Goal: Task Accomplishment & Management: Manage account settings

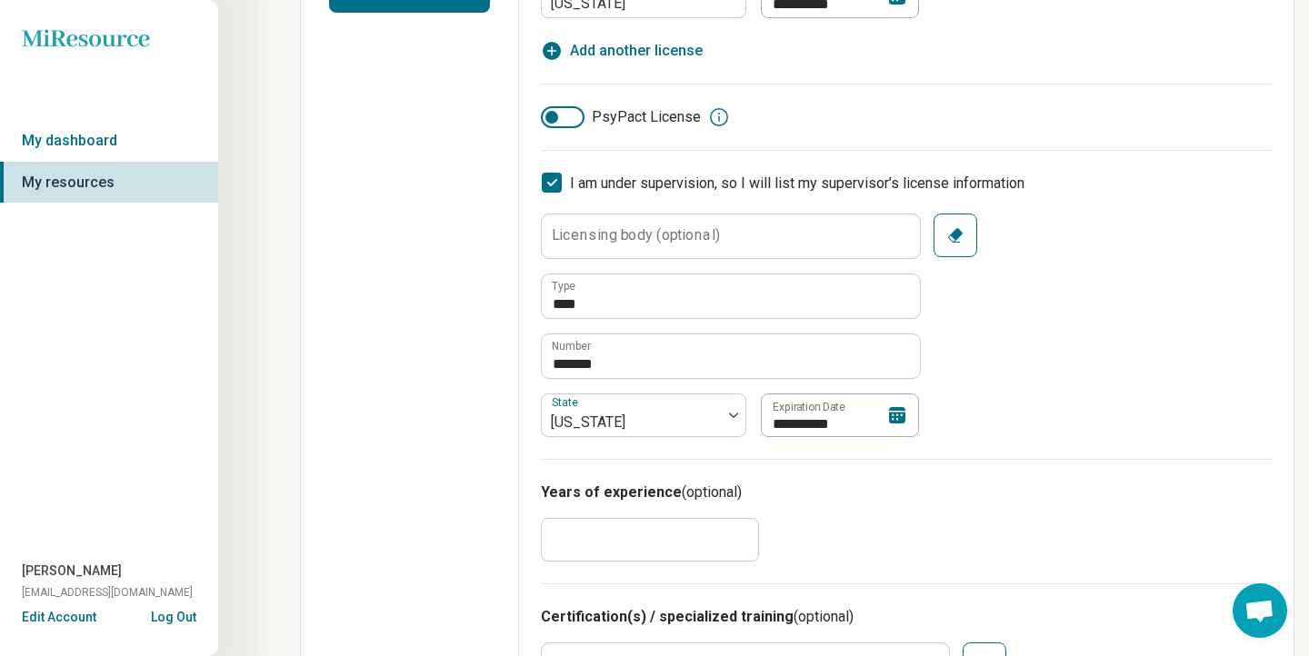
scroll to position [527, 0]
click at [895, 415] on icon at bounding box center [897, 413] width 16 height 16
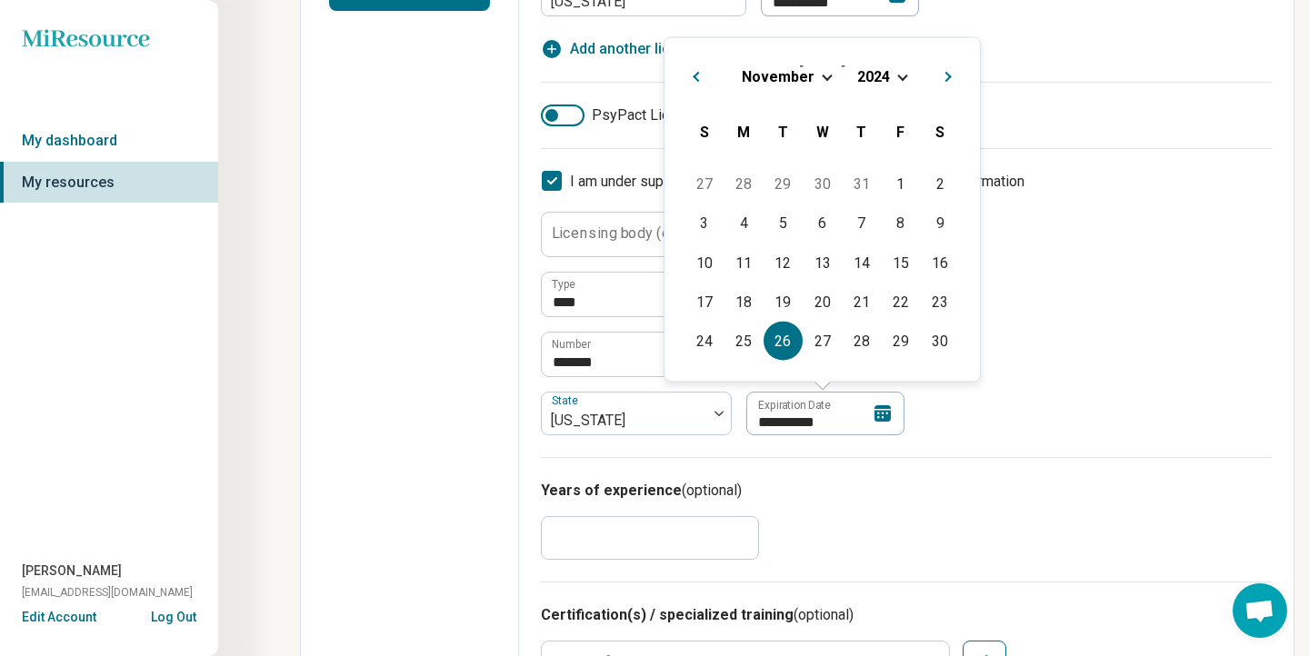
click at [895, 72] on div "[DATE]" at bounding box center [822, 75] width 286 height 19
click at [898, 75] on span "Choose Date" at bounding box center [902, 75] width 10 height 10
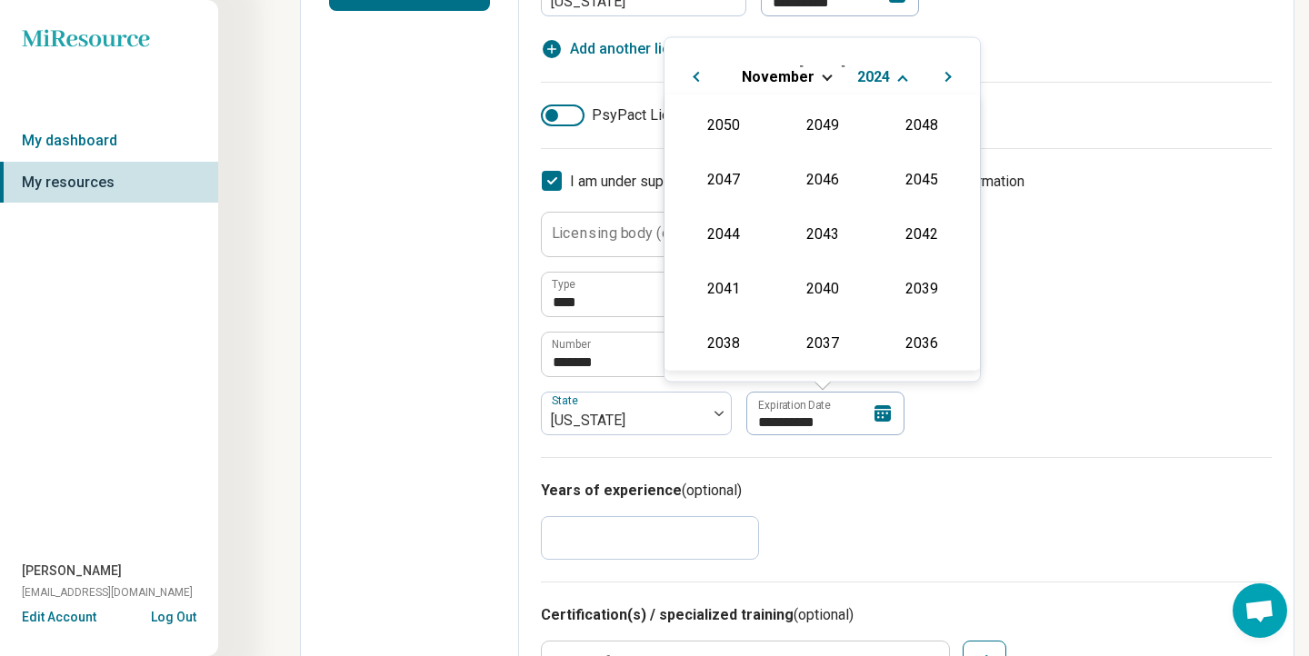
scroll to position [329, 0]
click at [832, 235] on div "2025" at bounding box center [822, 231] width 88 height 33
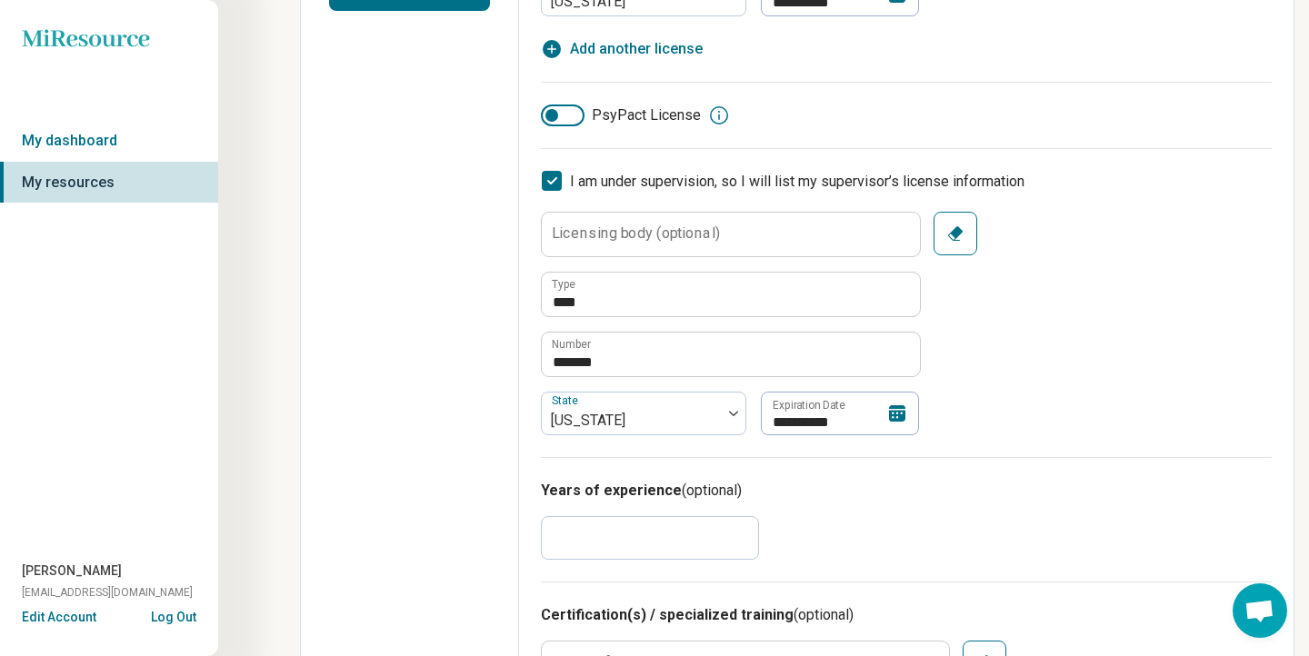
click at [1135, 394] on div "**********" at bounding box center [906, 324] width 731 height 224
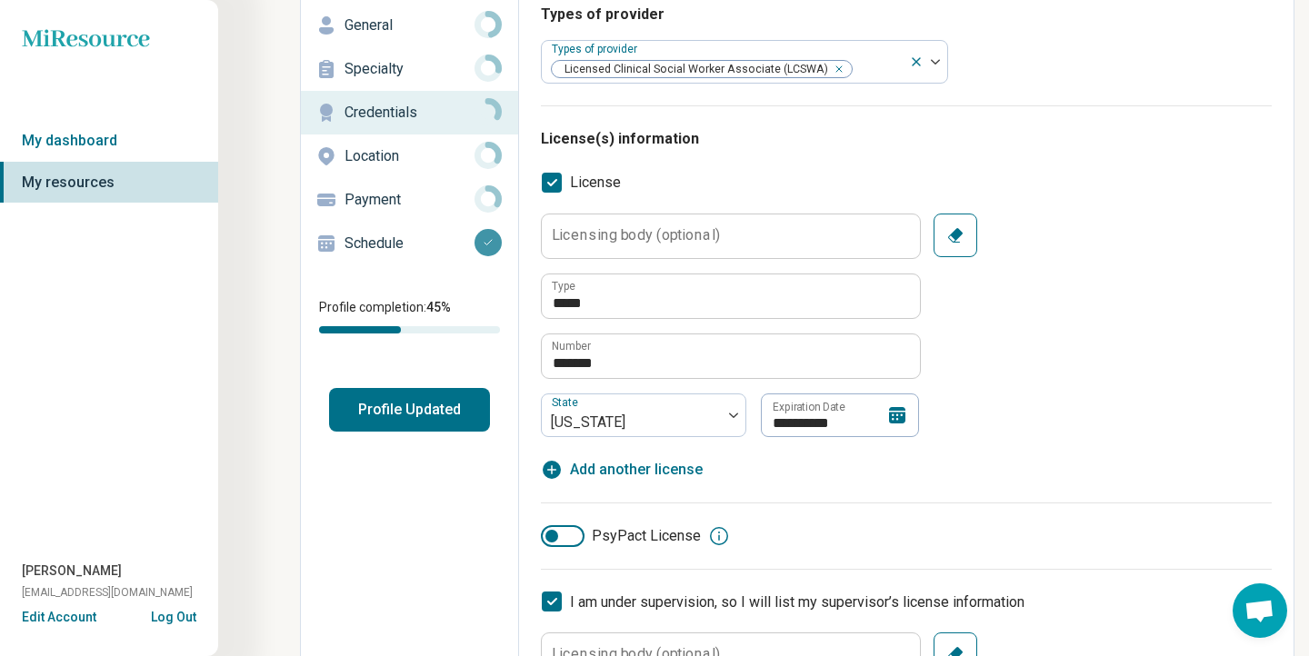
scroll to position [0, 0]
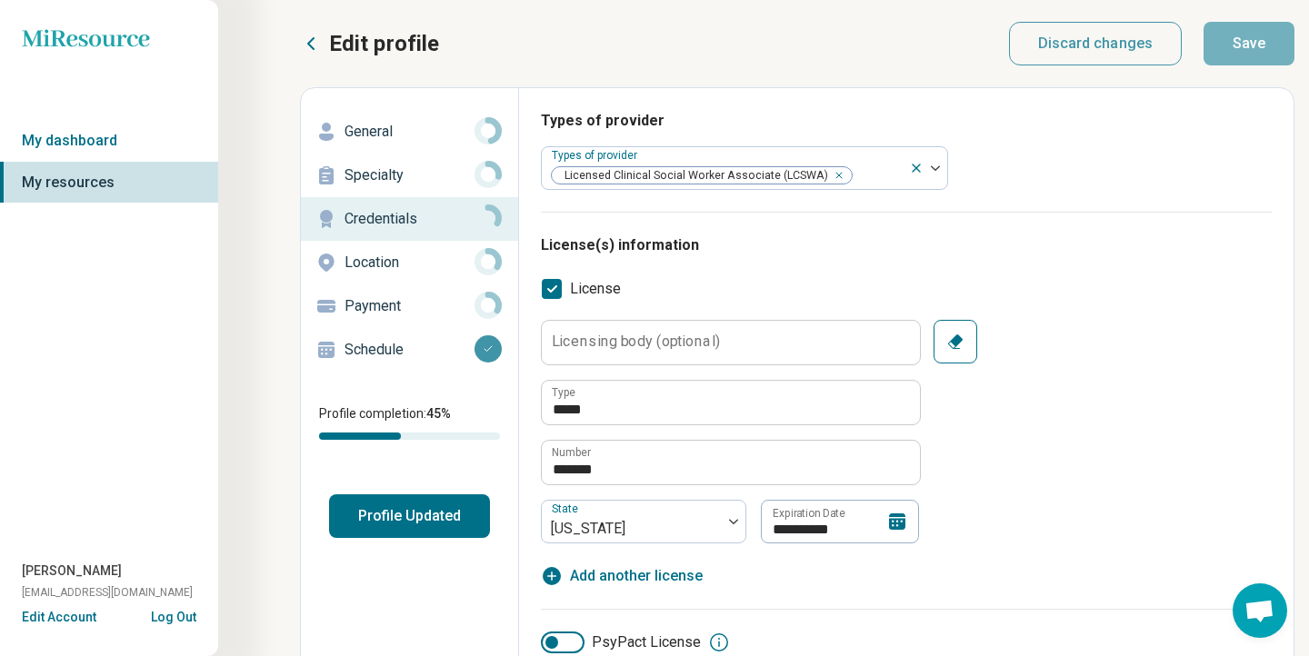
click at [1194, 177] on div "Types of provider Types of provider Licensed Clinical Social Worker Associate (…" at bounding box center [906, 161] width 731 height 102
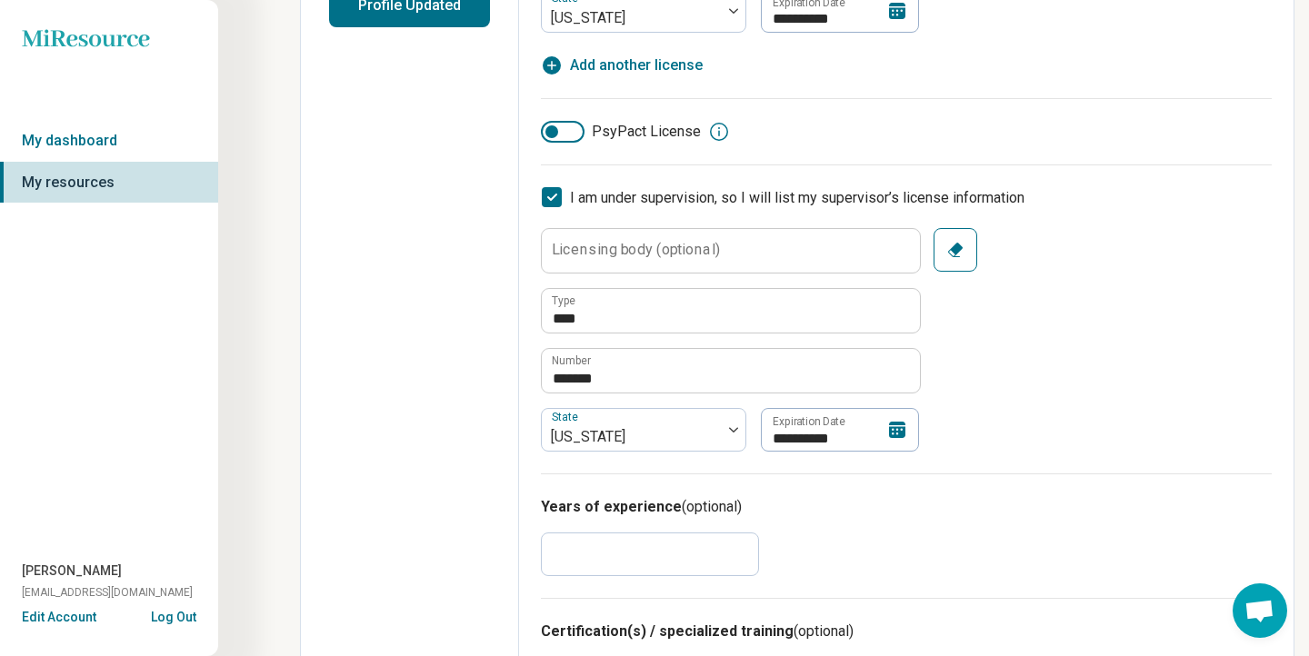
scroll to position [512, 0]
click at [900, 426] on icon at bounding box center [897, 429] width 16 height 16
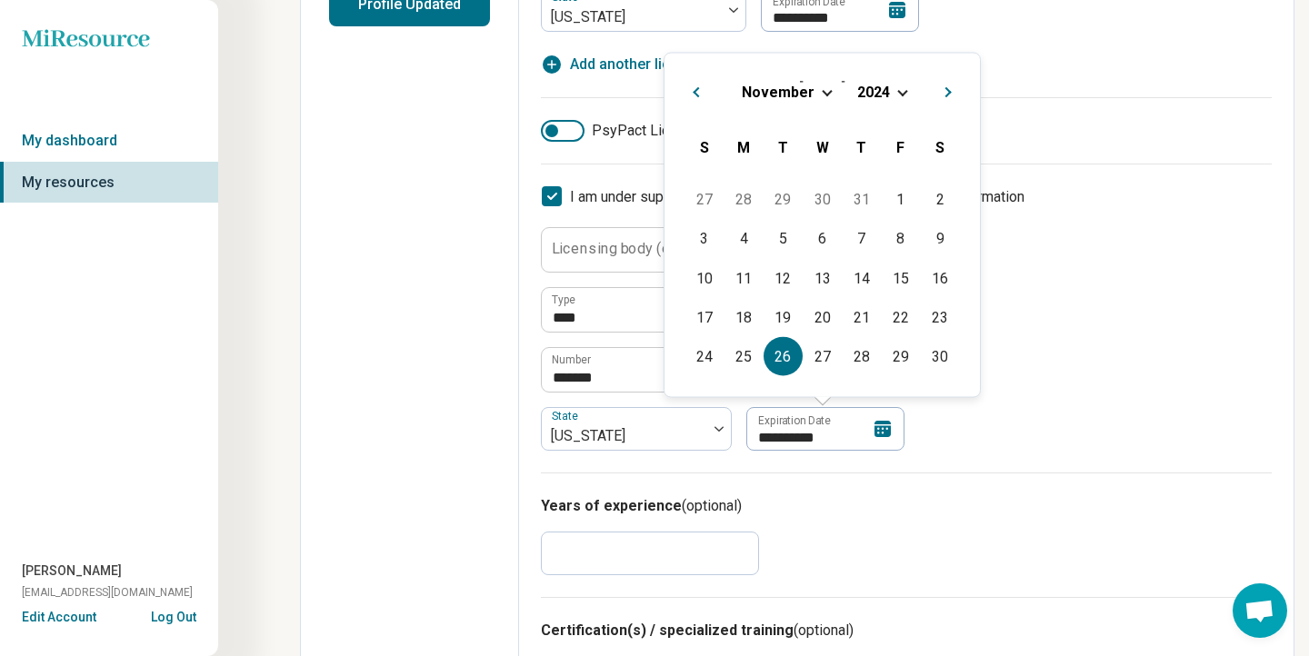
click at [901, 94] on span "Choose Date" at bounding box center [902, 90] width 10 height 10
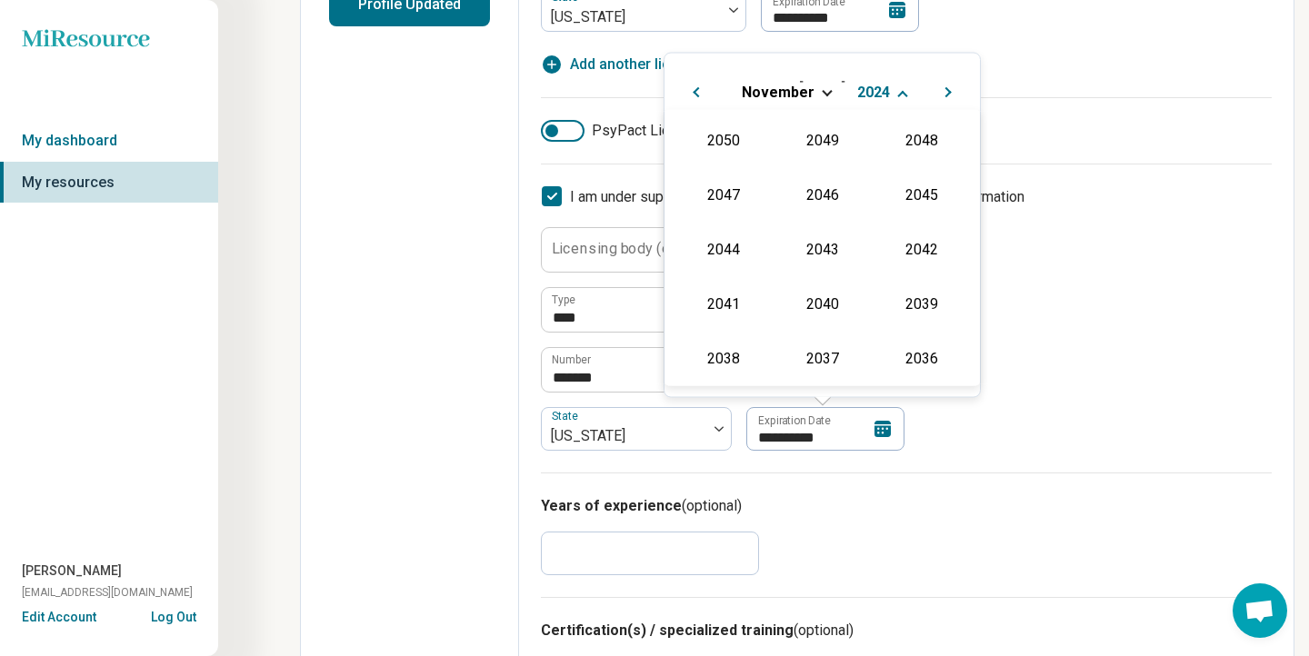
scroll to position [329, 0]
click at [822, 234] on div "2025" at bounding box center [822, 247] width 88 height 33
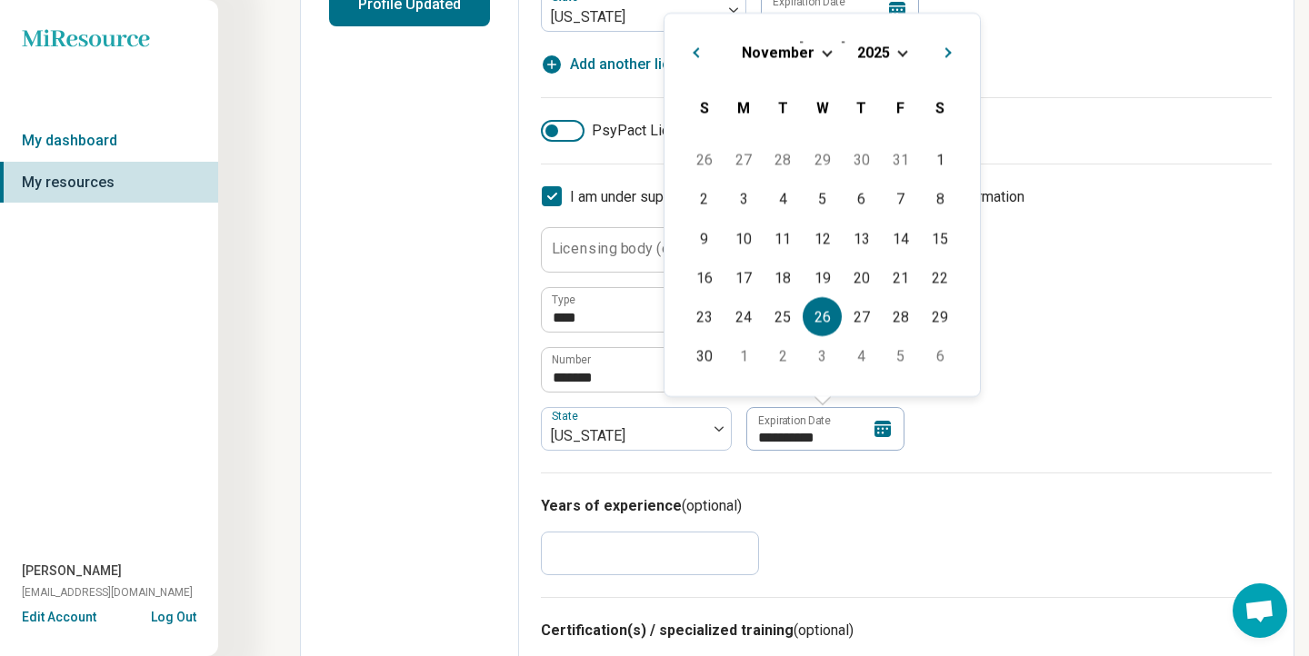
click at [824, 321] on div "26" at bounding box center [822, 316] width 39 height 39
type textarea "*"
type input "**********"
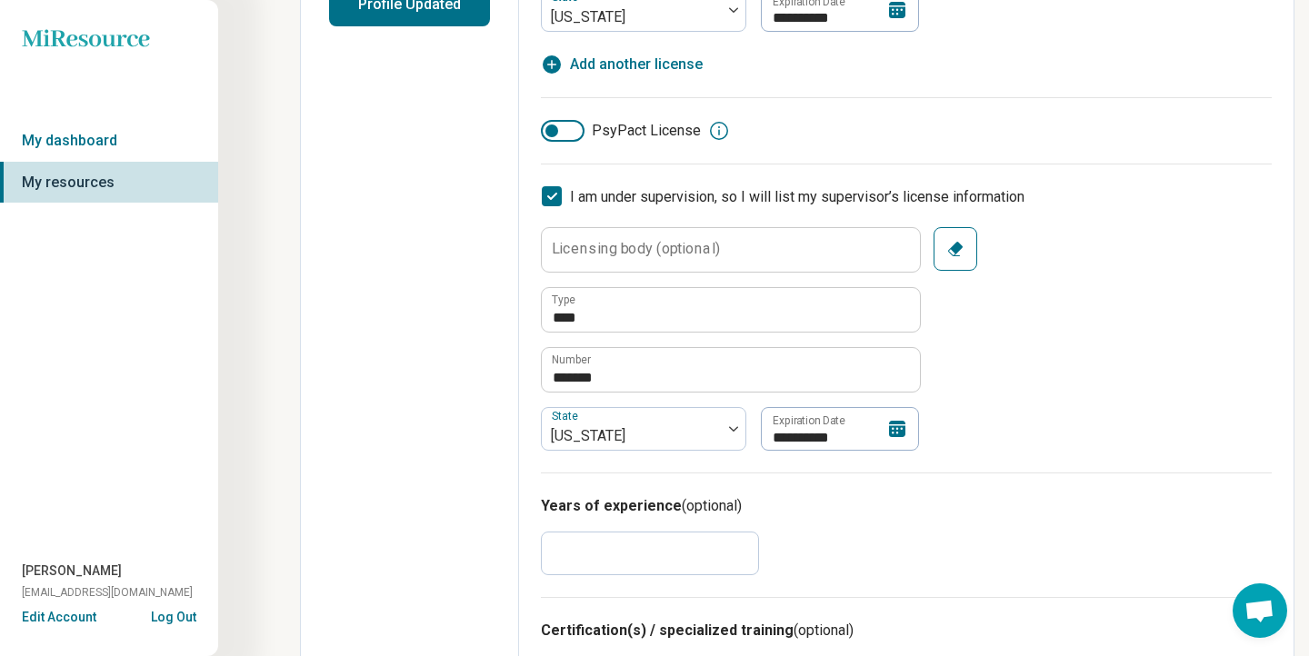
click at [1076, 268] on div "**********" at bounding box center [906, 339] width 731 height 224
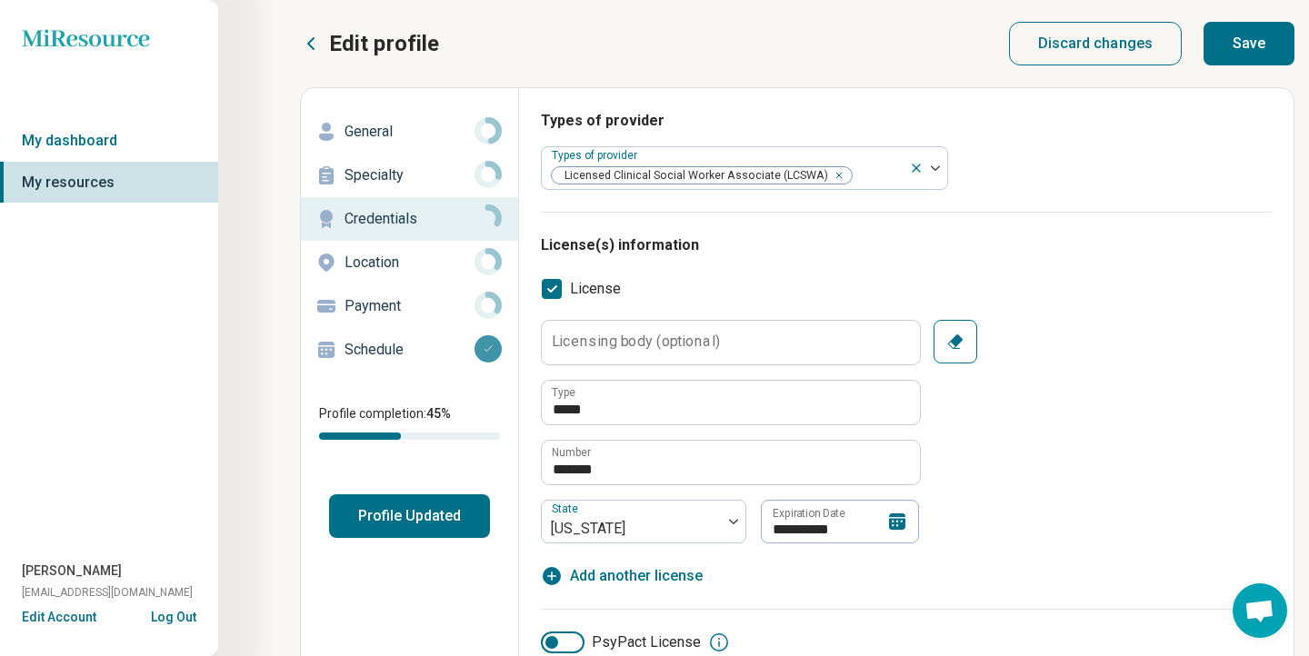
click at [1239, 38] on button "Save" at bounding box center [1249, 44] width 91 height 44
type textarea "*"
